Goal: Transaction & Acquisition: Purchase product/service

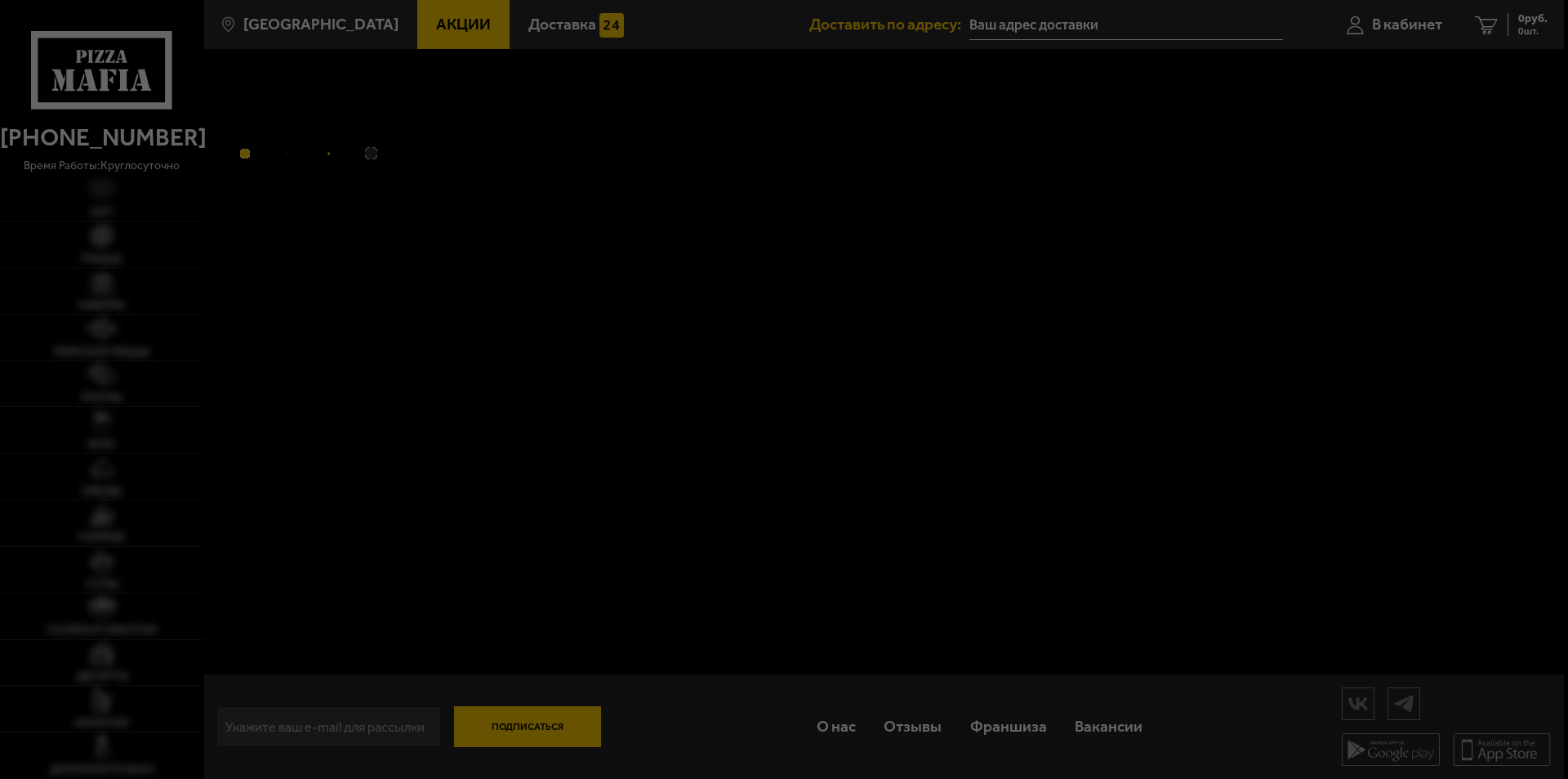
type input "улица Софьи Ковалевской, 7к5"
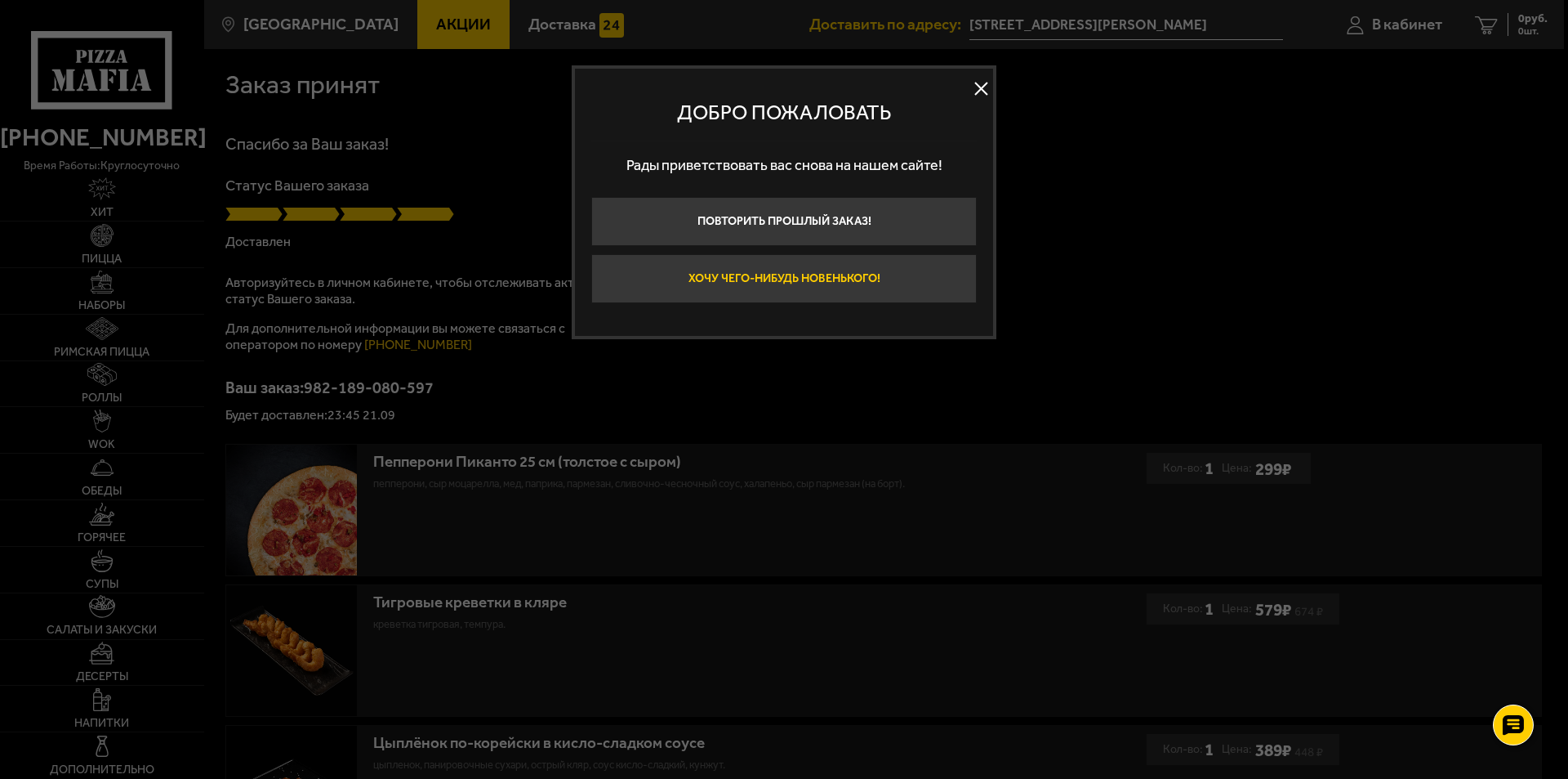
click at [670, 270] on button "Хочу чего-нибудь новенького!" at bounding box center [784, 278] width 385 height 49
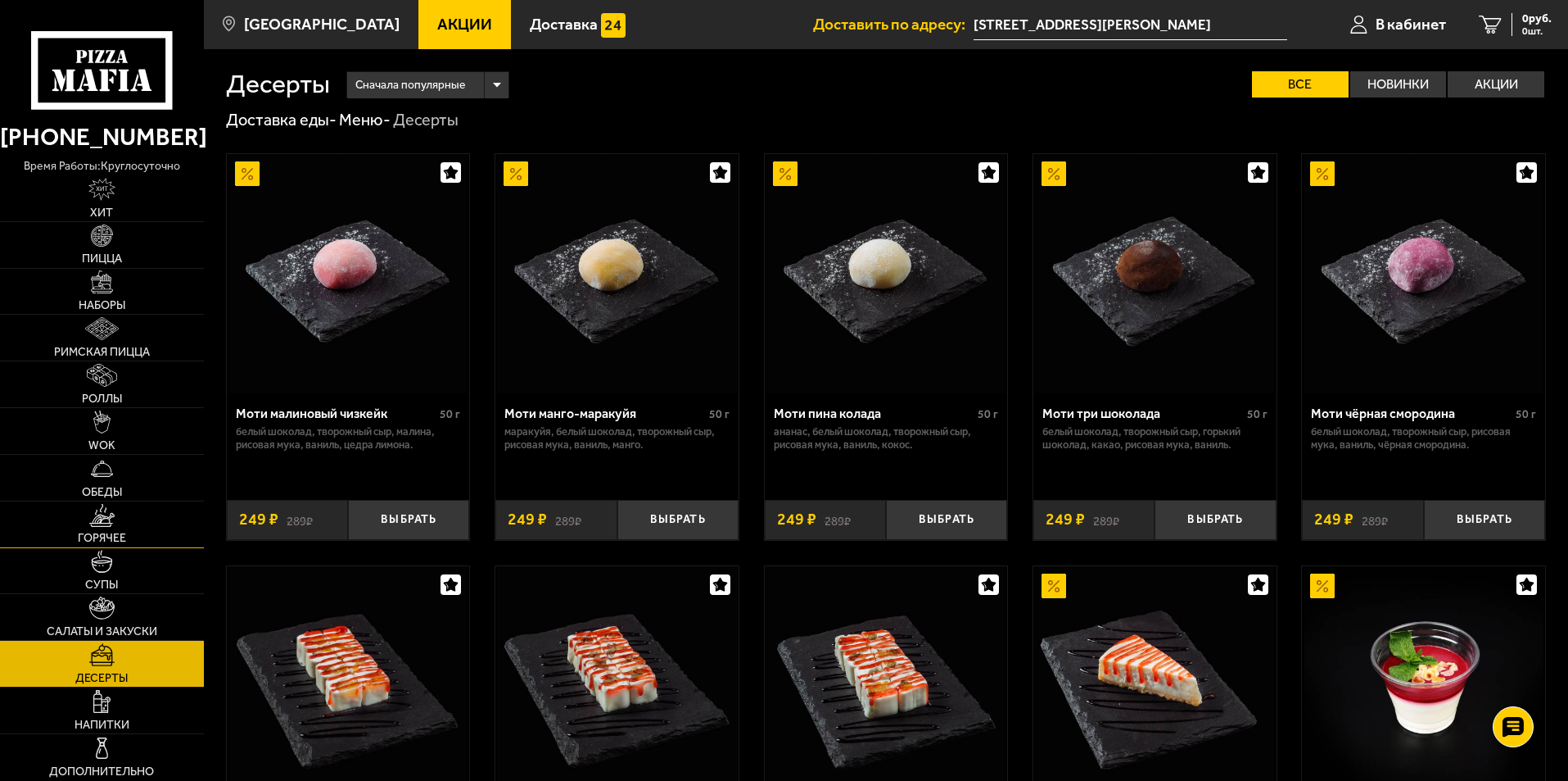
click at [111, 533] on span "Горячее" at bounding box center [102, 538] width 48 height 12
